Goal: Transaction & Acquisition: Purchase product/service

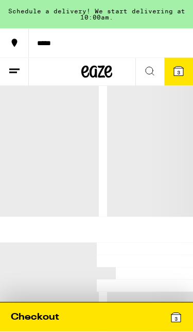
click at [174, 318] on span "3" at bounding box center [175, 319] width 3 height 6
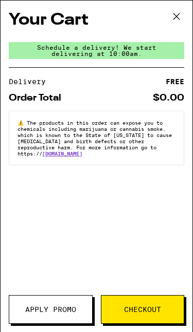
scroll to position [14, 0]
click at [177, 263] on div "Your Cart Schedule a delivery! We start delivering at 10:00am. Delivery FREE Or…" at bounding box center [96, 166] width 193 height 332
click at [166, 290] on div "Your Cart Schedule a delivery! We start delivering at 10:00am. Delivery FREE Or…" at bounding box center [97, 151] width 192 height 301
